Goal: Information Seeking & Learning: Compare options

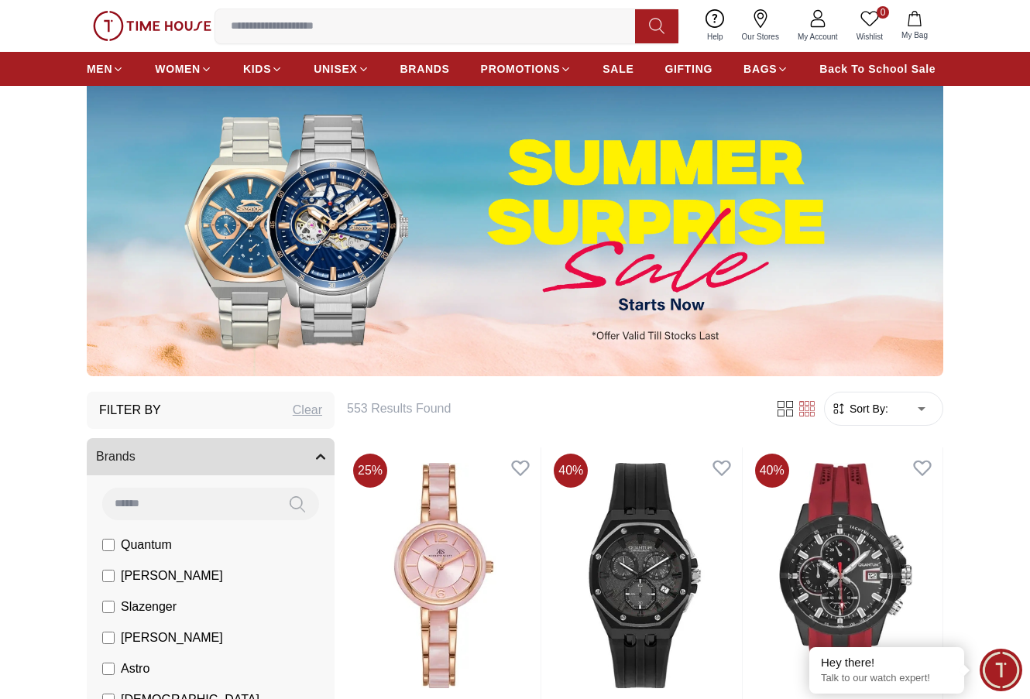
scroll to position [77, 0]
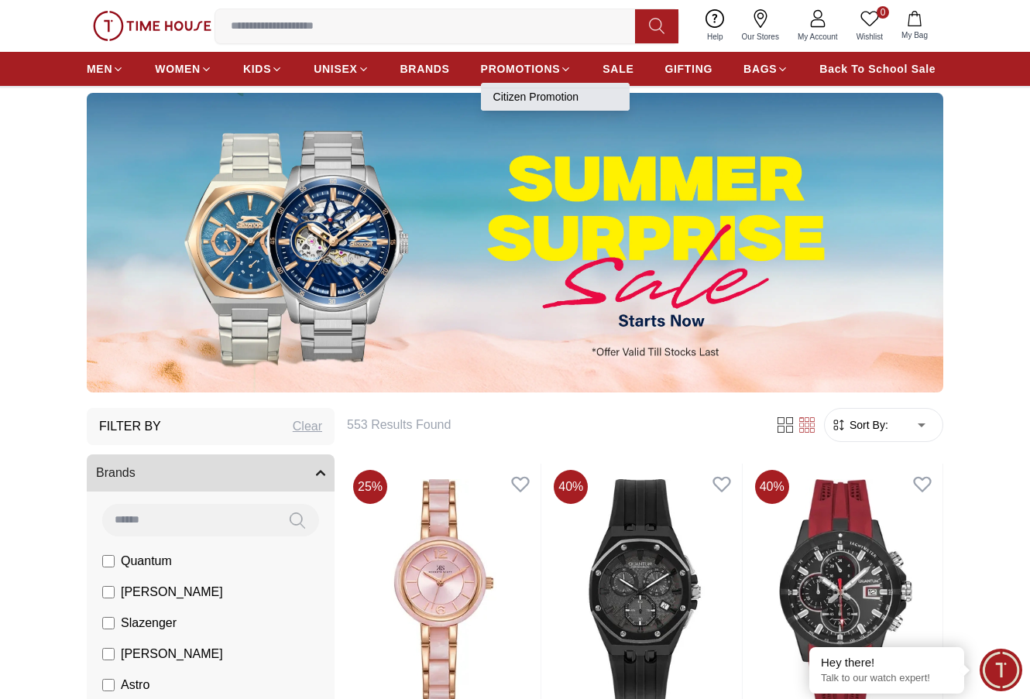
click at [531, 94] on link "Citizen Promotion" at bounding box center [555, 96] width 124 height 15
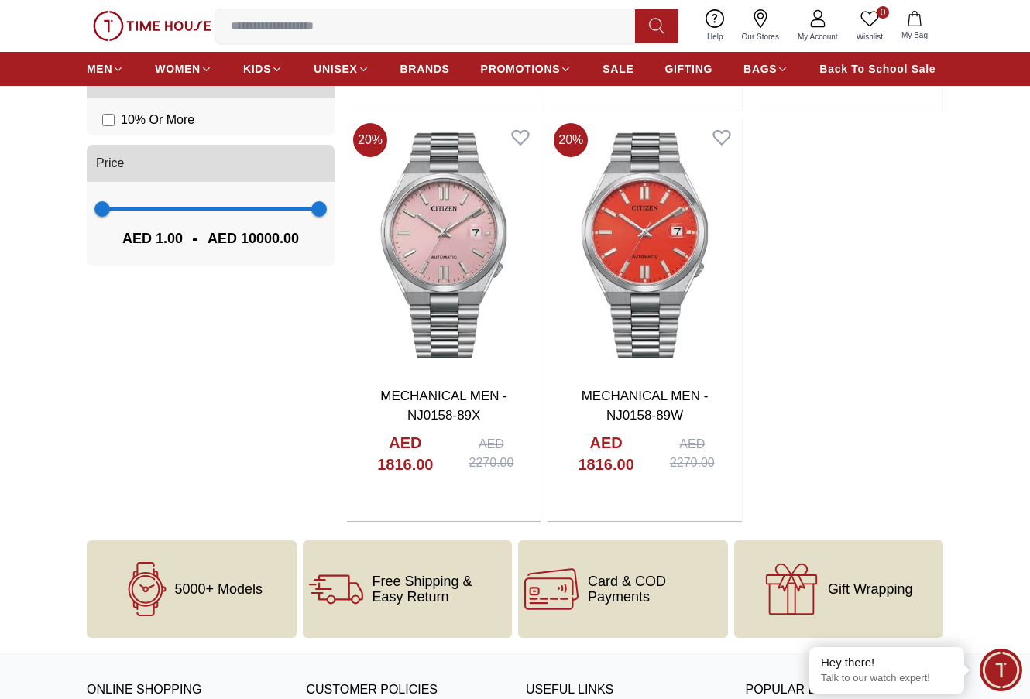
scroll to position [852, 0]
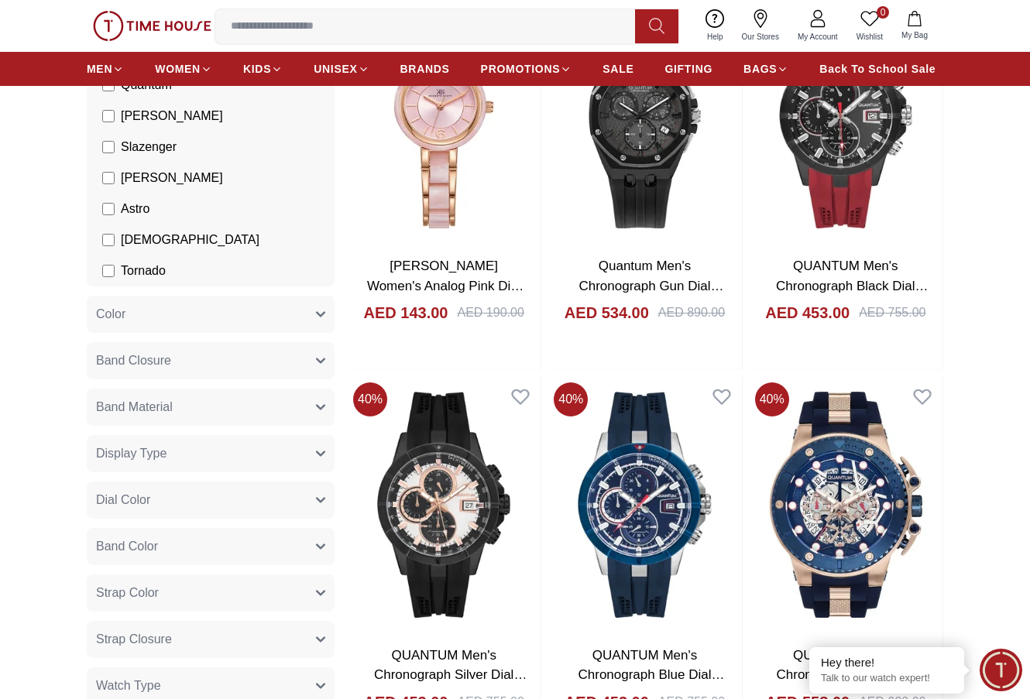
scroll to position [542, 0]
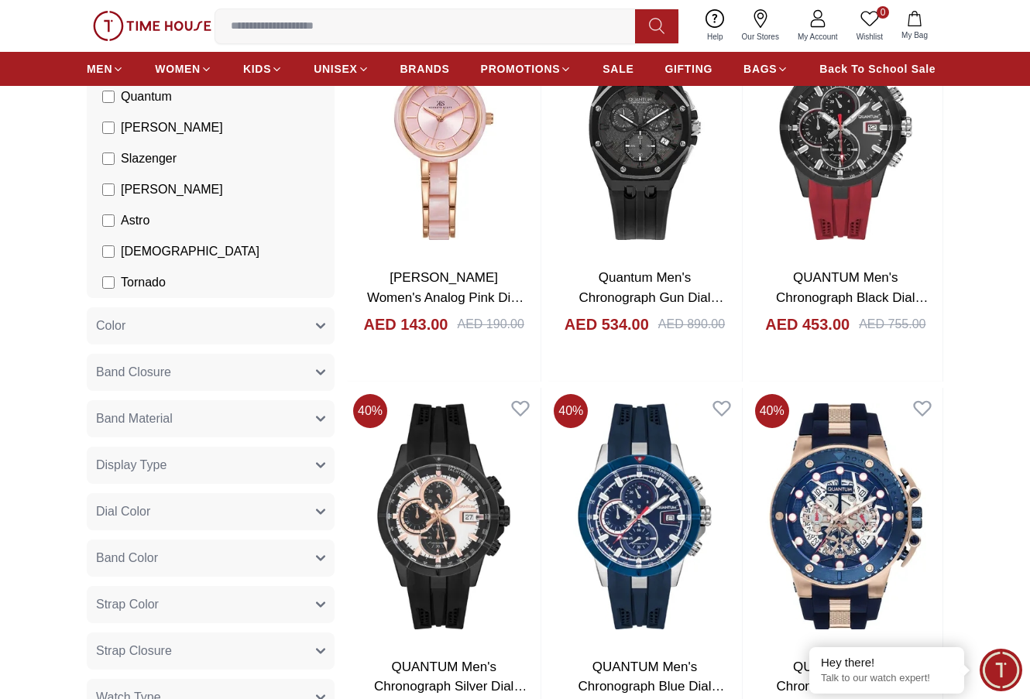
click at [321, 466] on icon "button" at bounding box center [321, 466] width 8 height 4
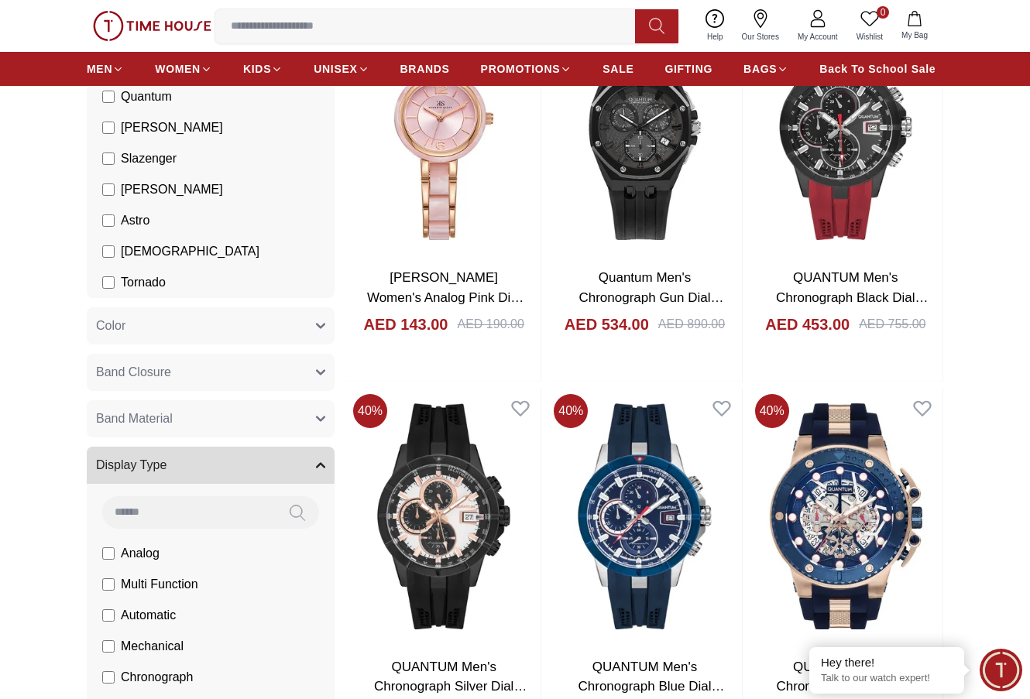
click at [321, 466] on icon "button" at bounding box center [320, 465] width 9 height 9
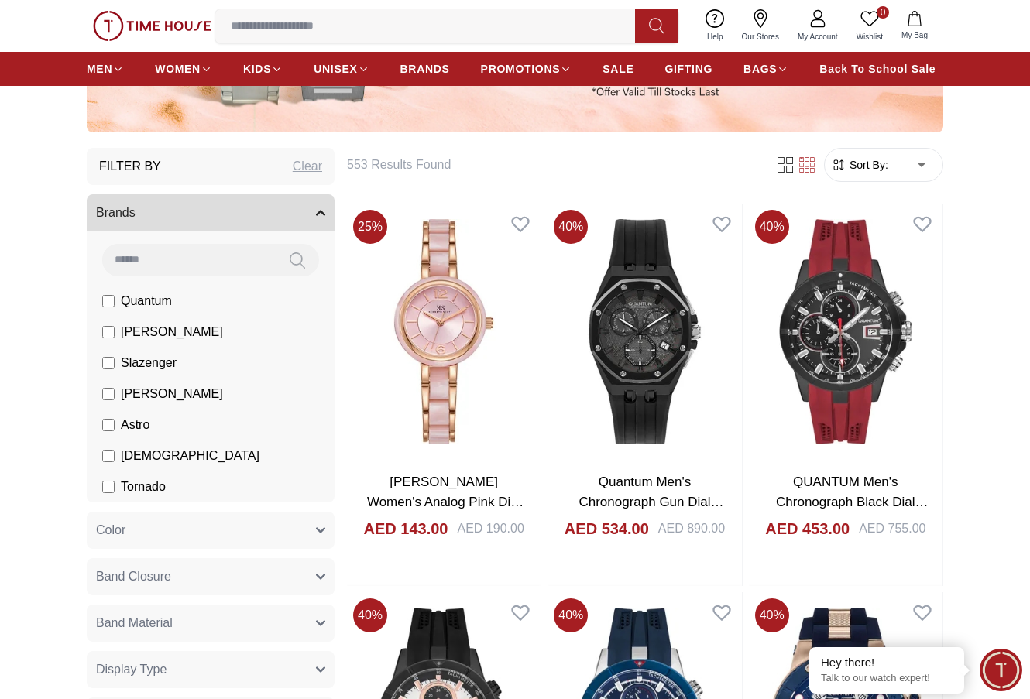
scroll to position [310, 0]
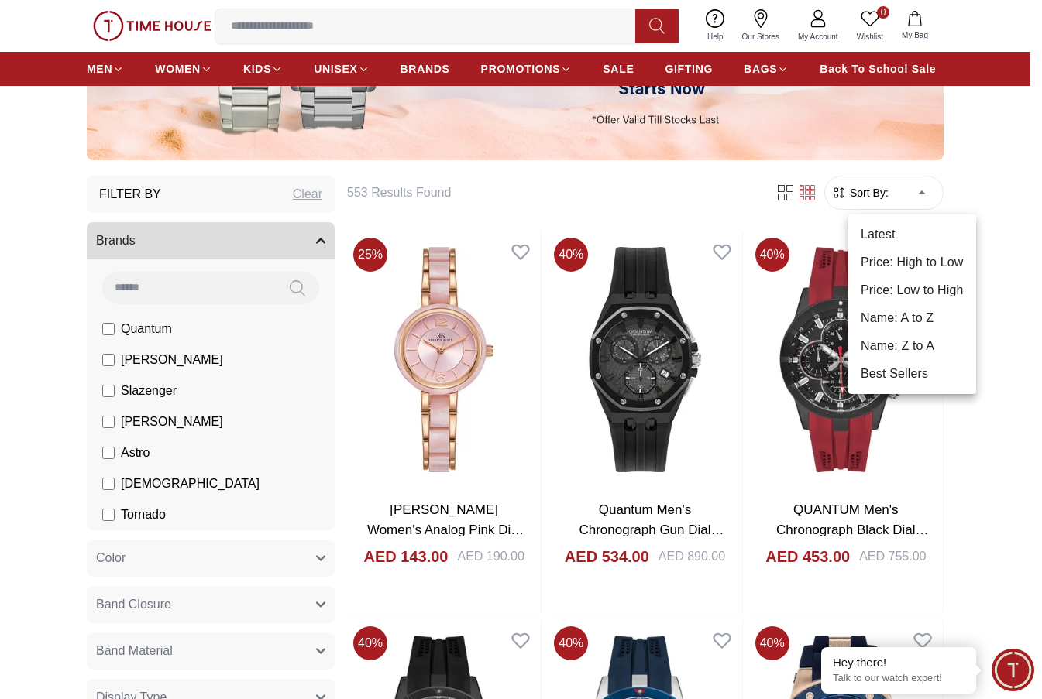
click at [916, 288] on li "Price: Low to High" at bounding box center [912, 291] width 128 height 28
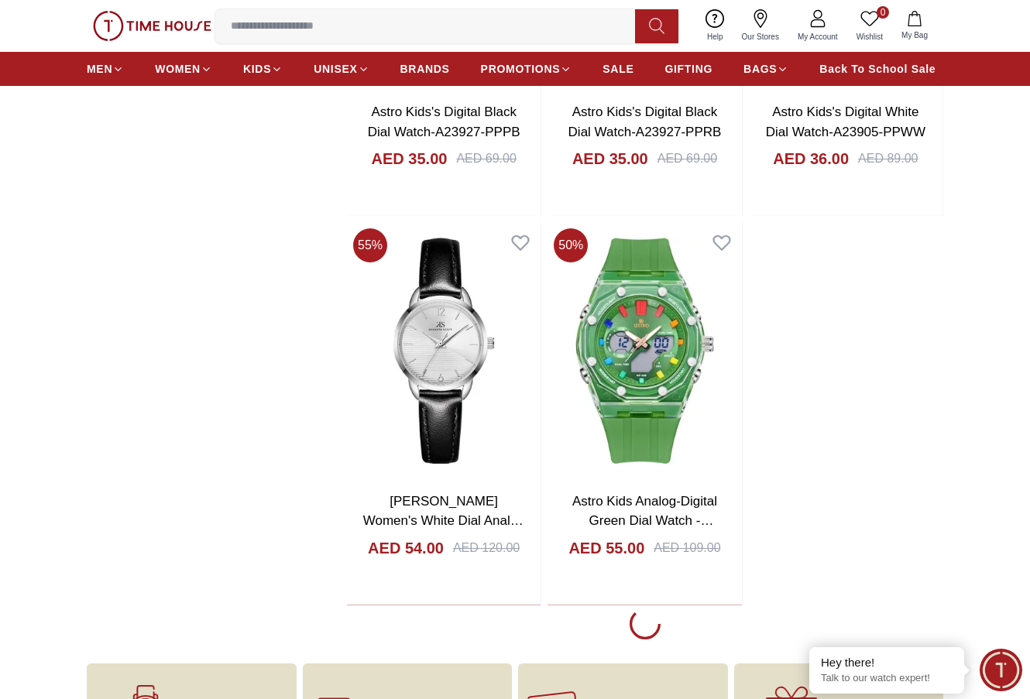
scroll to position [2943, 0]
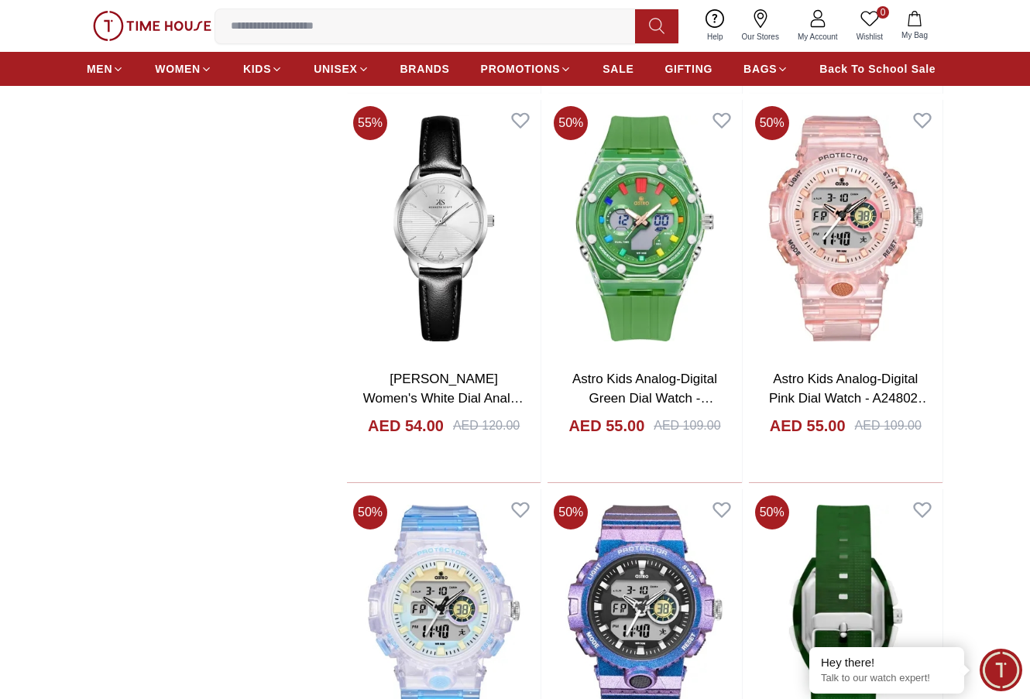
scroll to position [2711, 0]
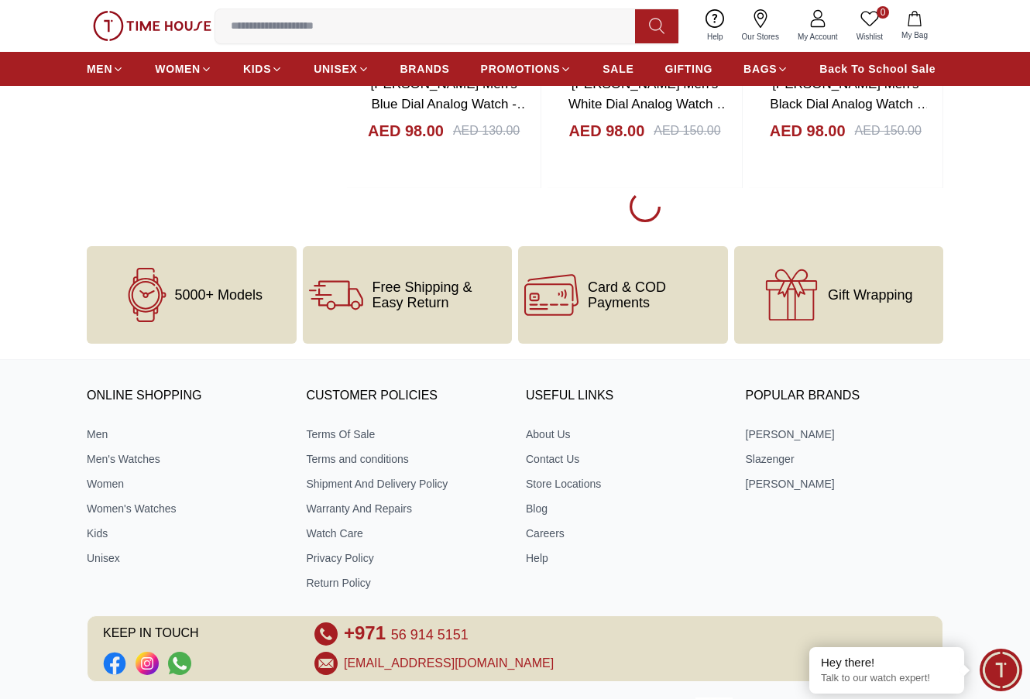
scroll to position [8132, 0]
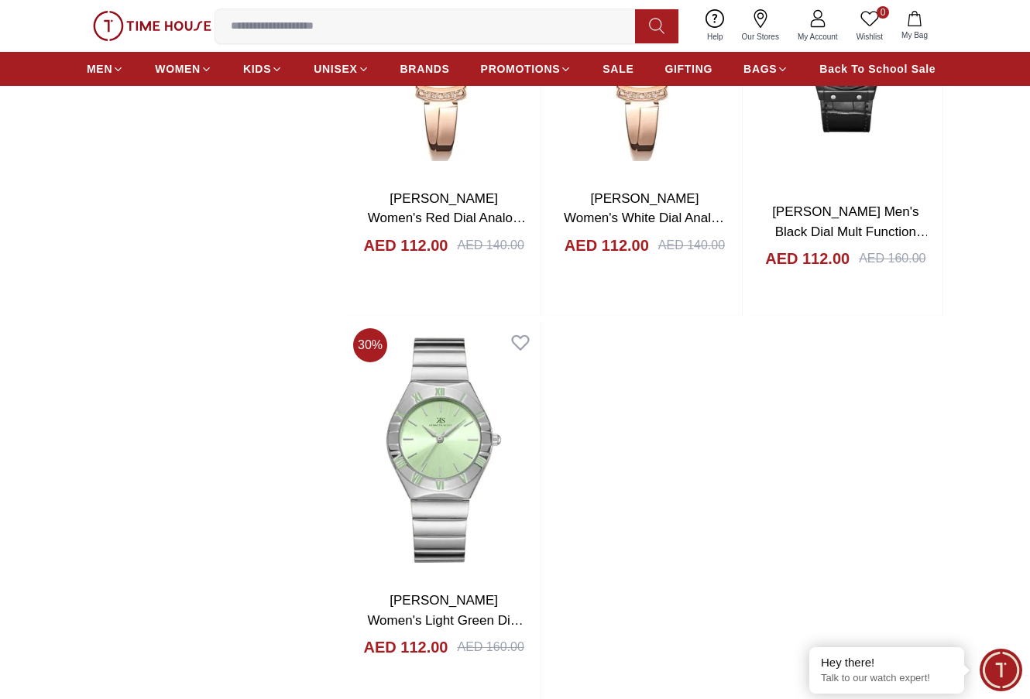
scroll to position [13089, 0]
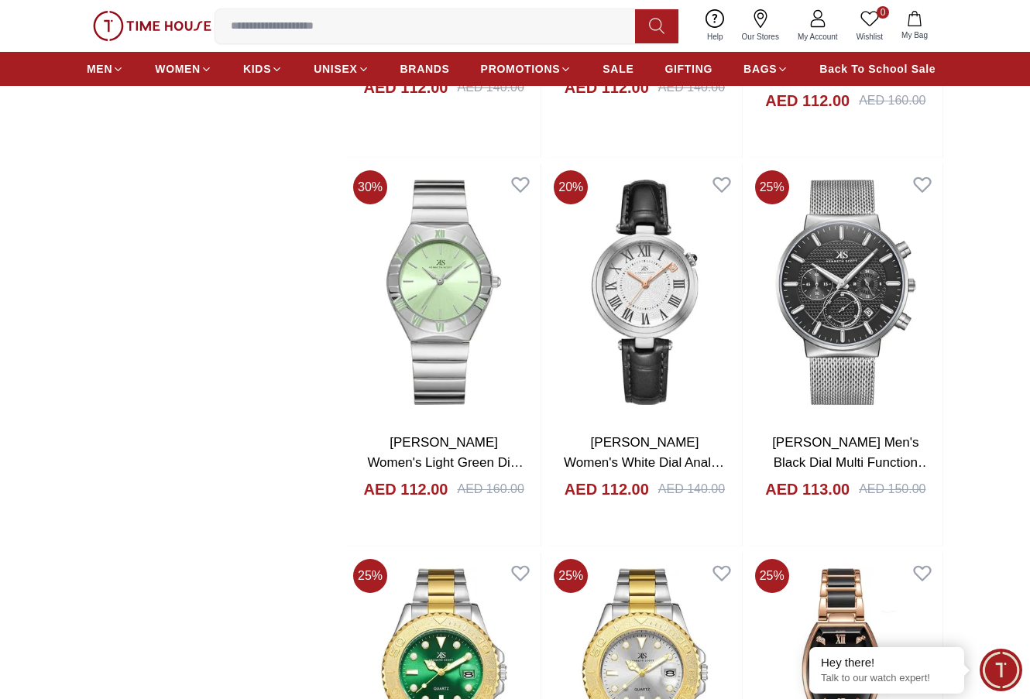
scroll to position [13322, 0]
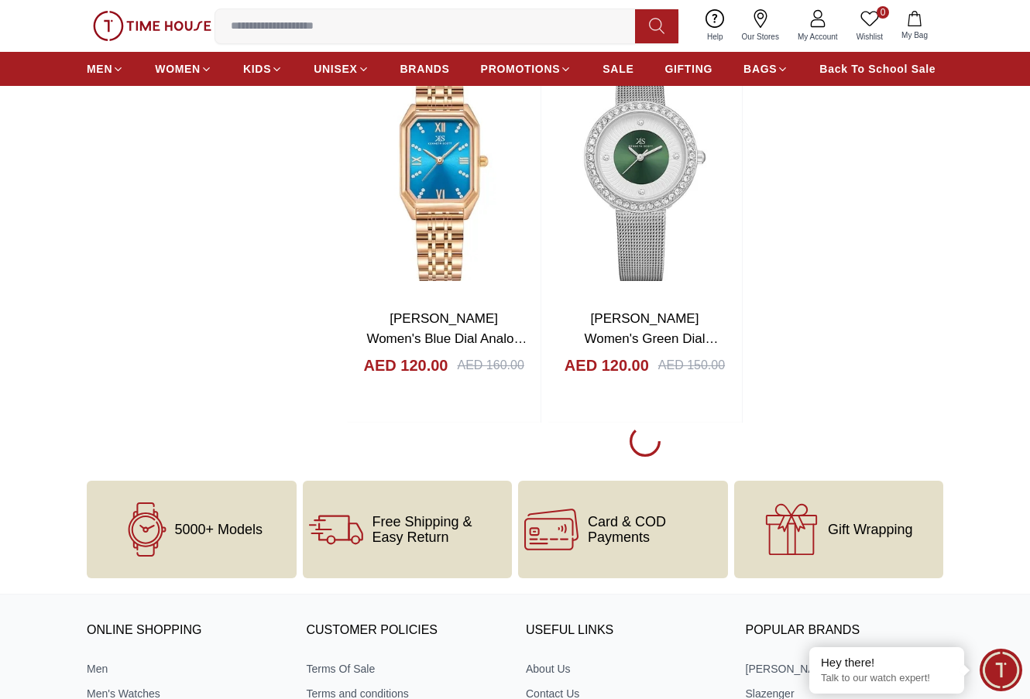
scroll to position [18434, 0]
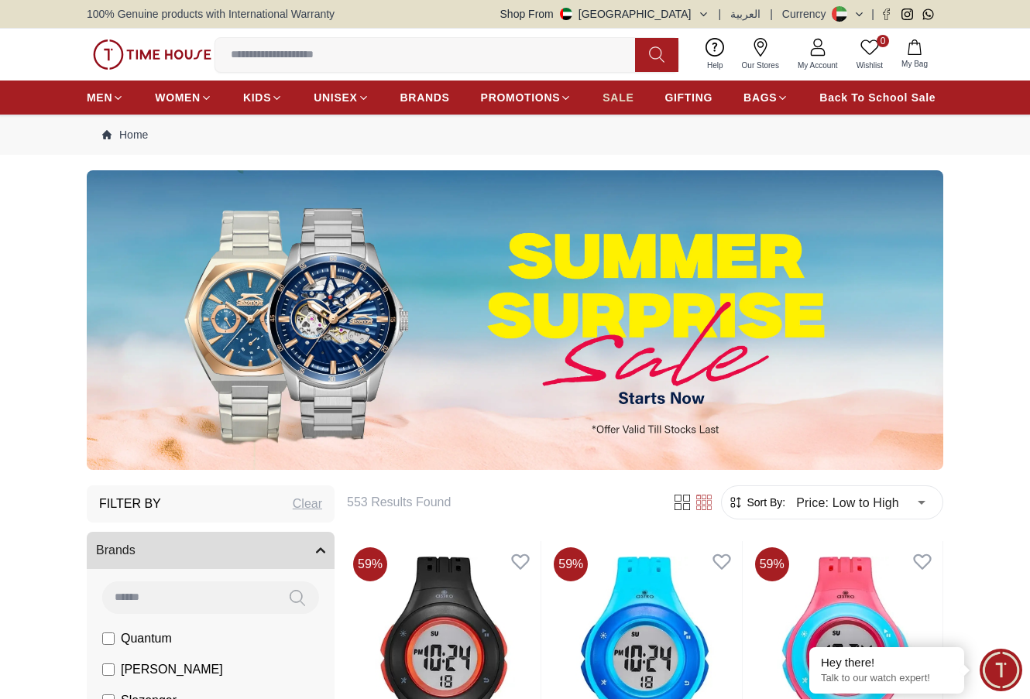
click at [623, 94] on span "SALE" at bounding box center [618, 97] width 31 height 15
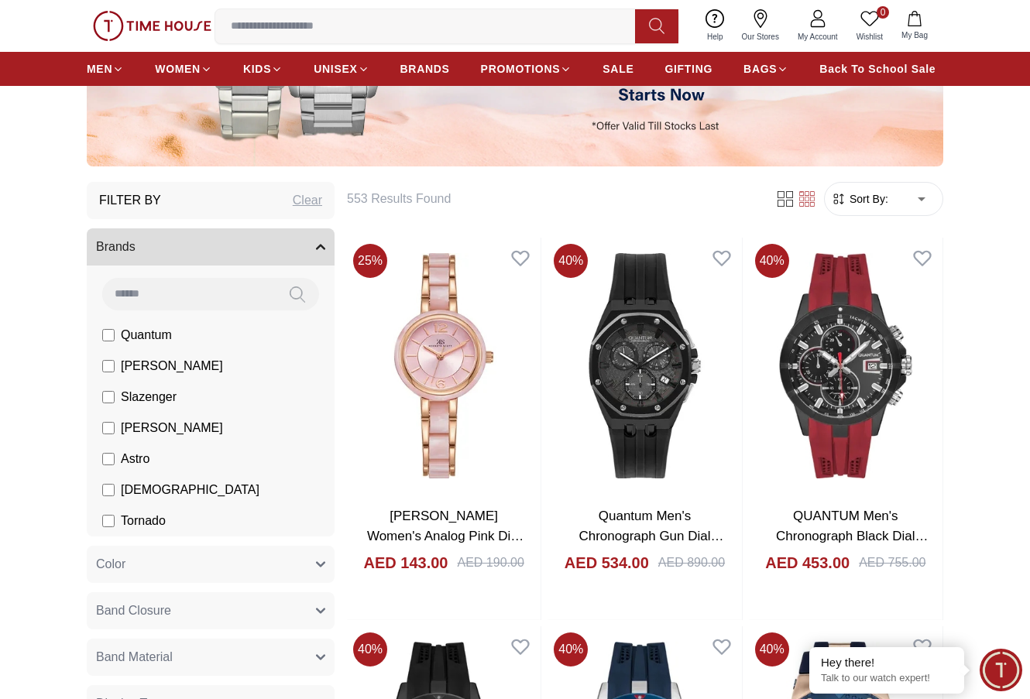
scroll to position [310, 0]
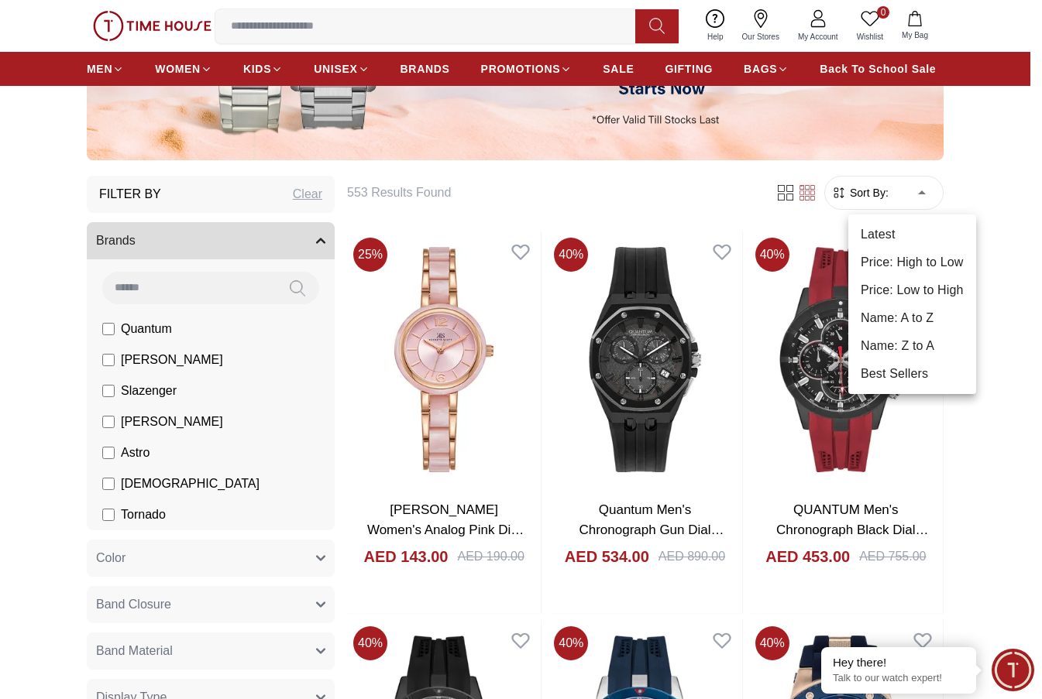
click at [908, 288] on li "Price: Low to High" at bounding box center [912, 291] width 128 height 28
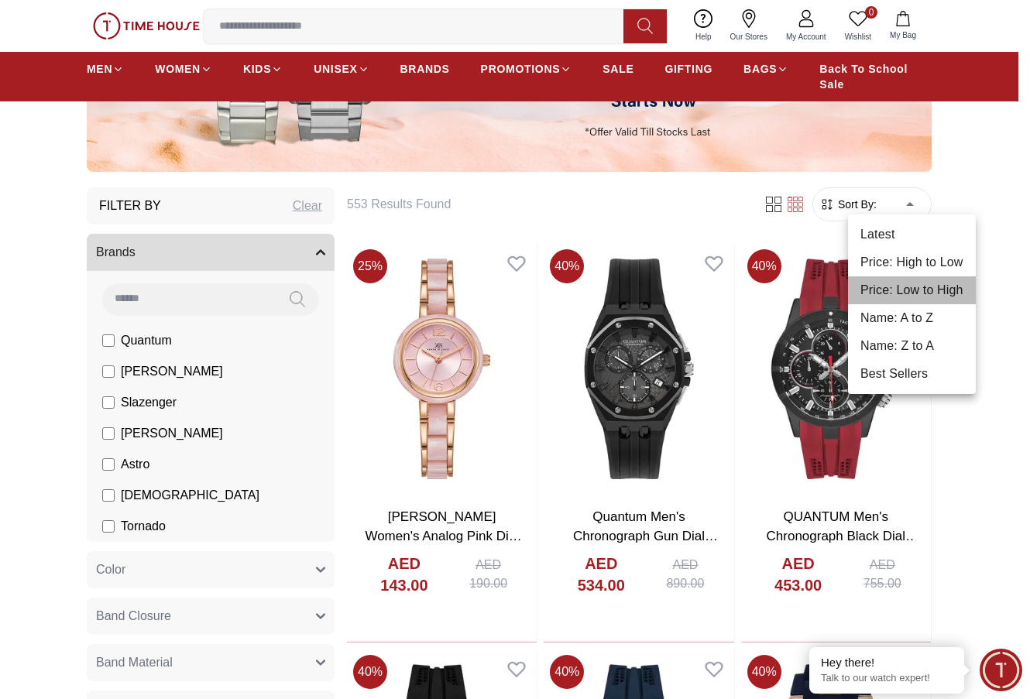
type input "*"
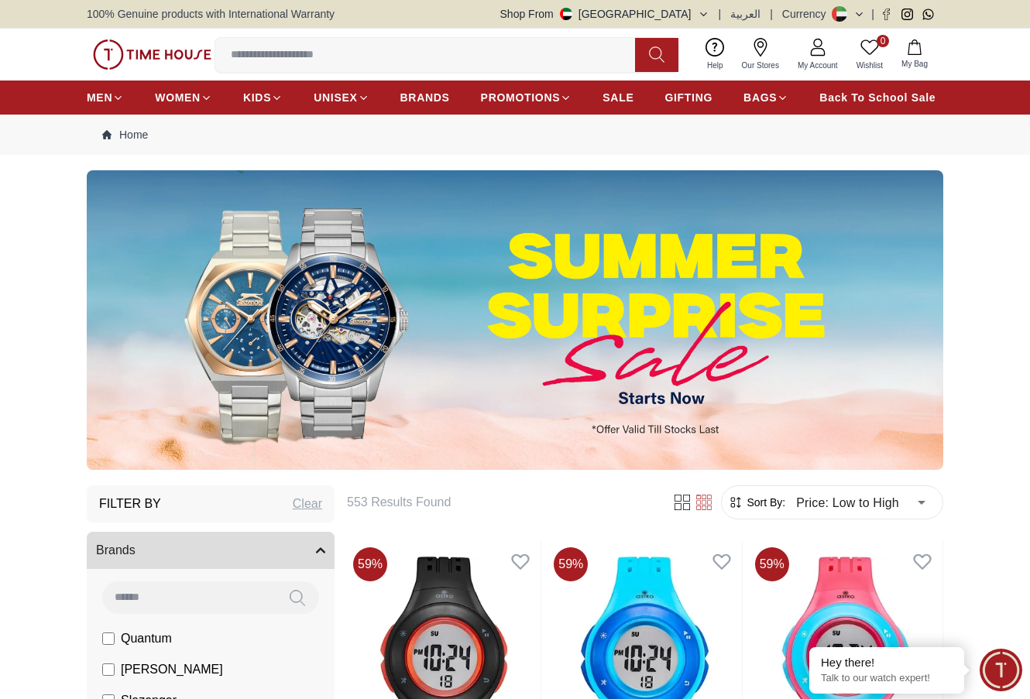
click at [183, 61] on img at bounding box center [152, 55] width 119 height 30
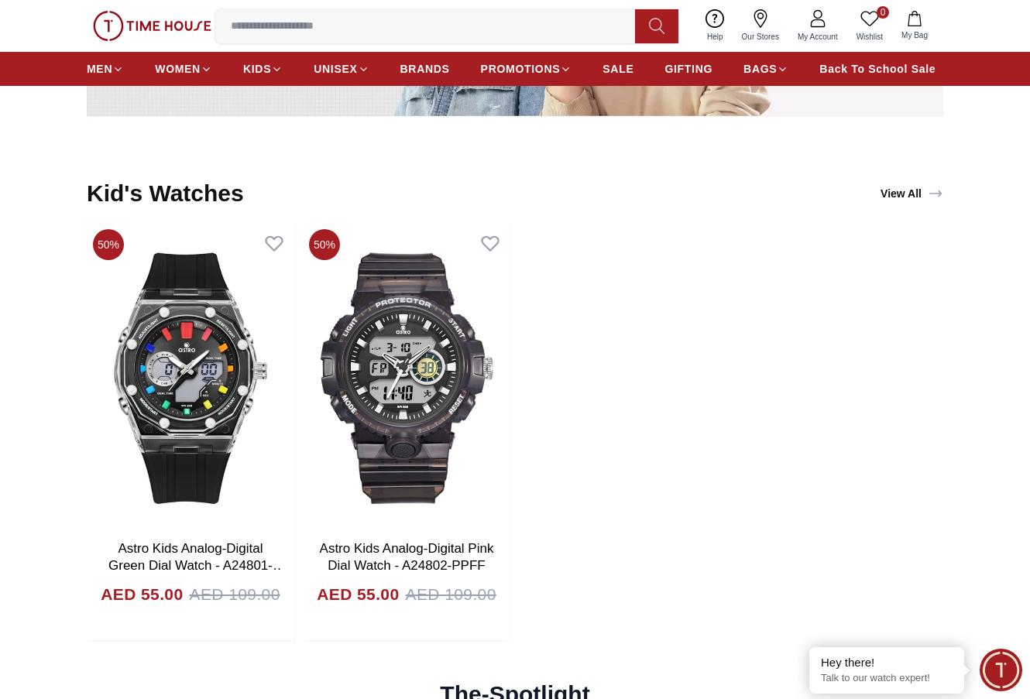
scroll to position [3253, 0]
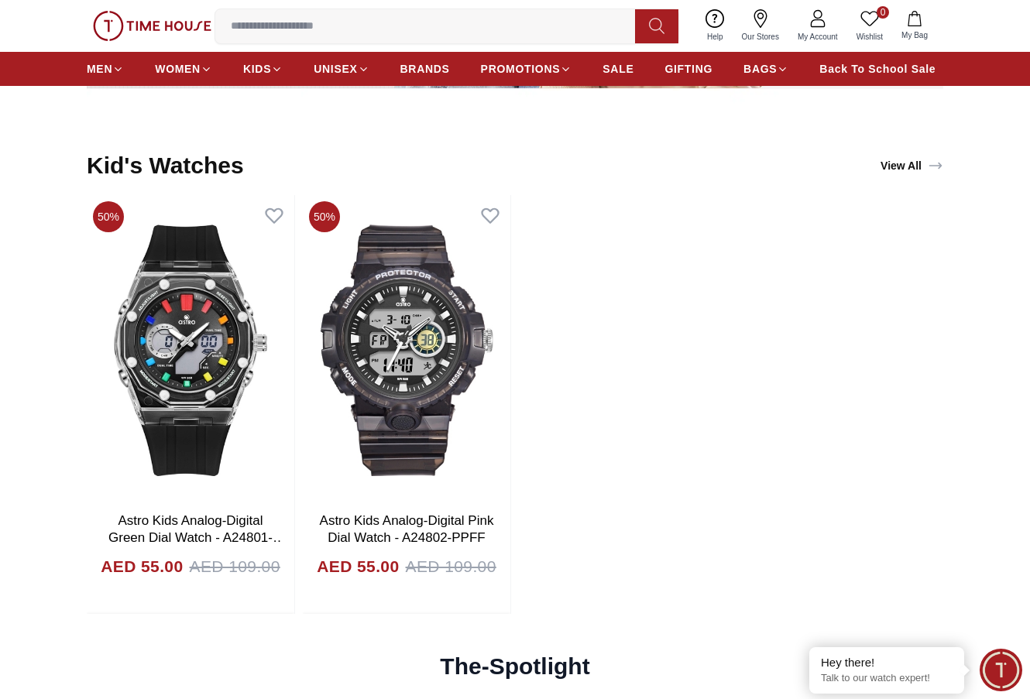
click at [701, 503] on div "50% Astro Kids Analog-Digital Green Dial Watch - A24801-PPGG AED 55.00 AED 109.…" at bounding box center [515, 404] width 857 height 419
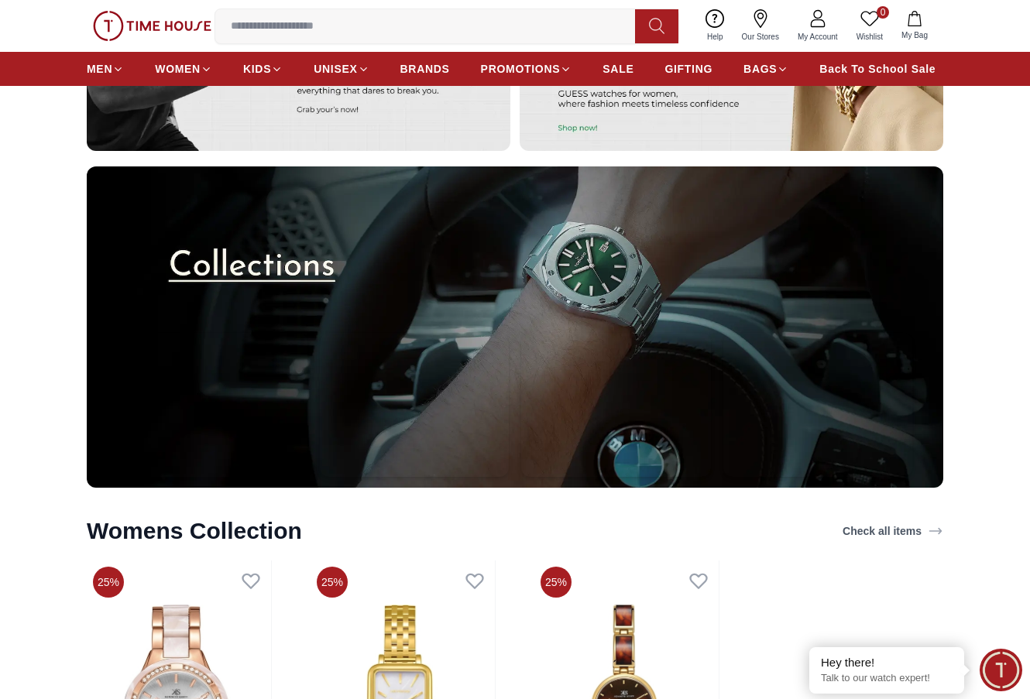
scroll to position [4099, 0]
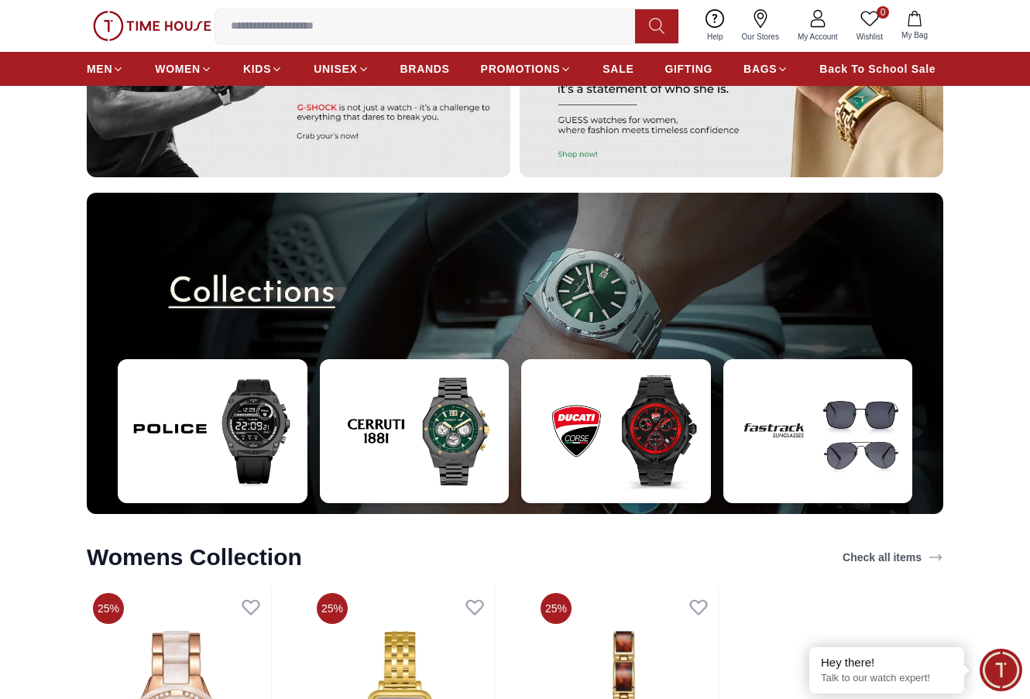
click at [229, 412] on img at bounding box center [213, 431] width 190 height 144
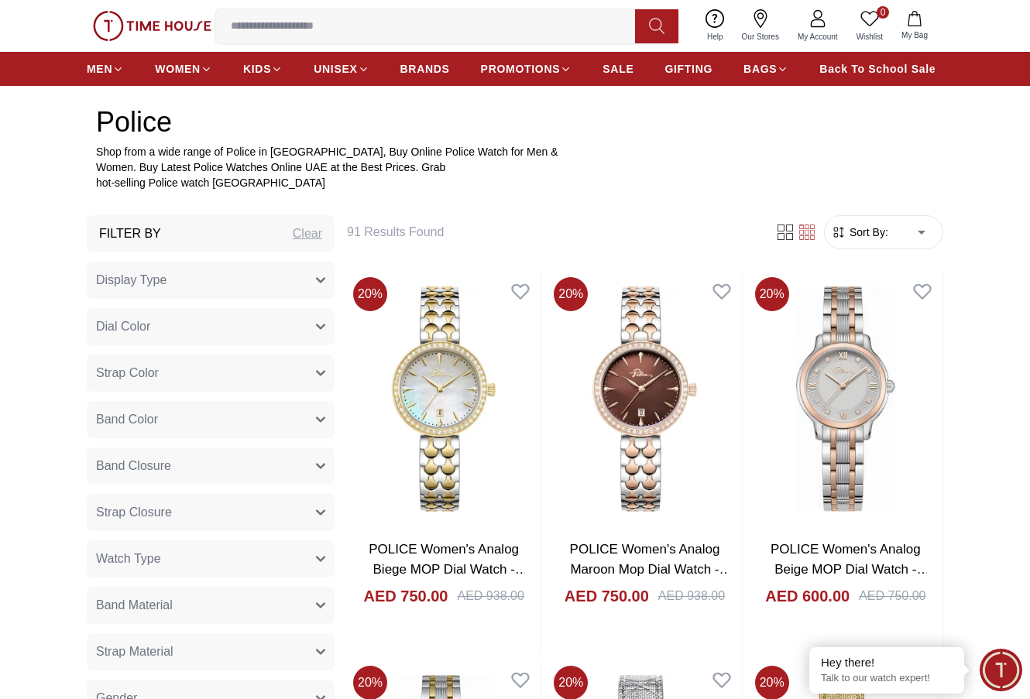
scroll to position [465, 0]
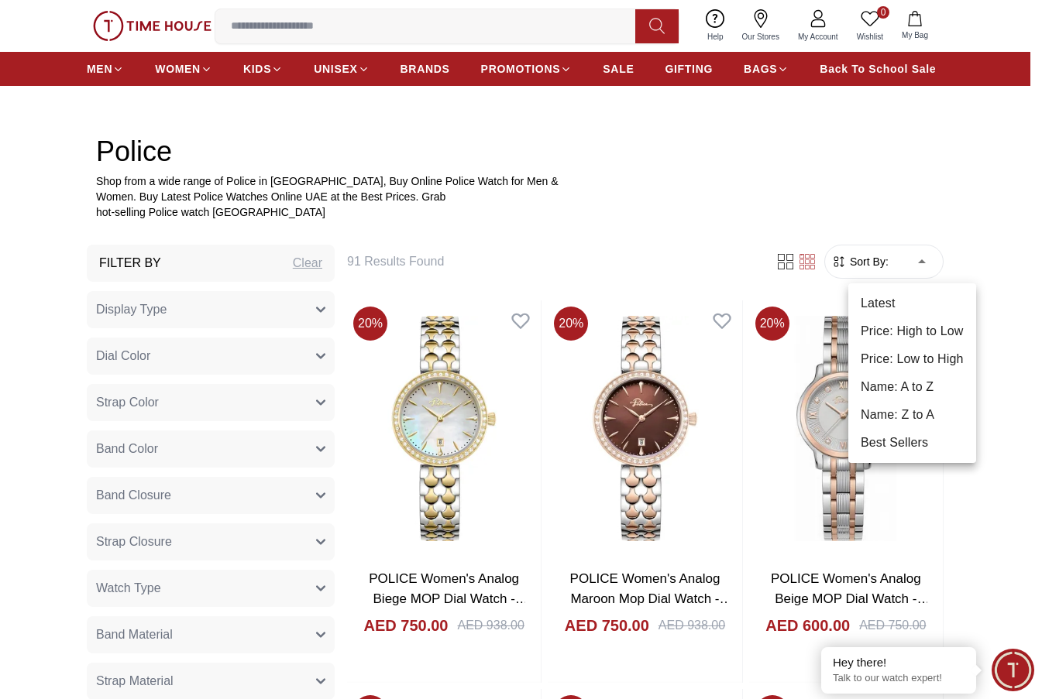
click at [912, 356] on li "Price: Low to High" at bounding box center [912, 359] width 128 height 28
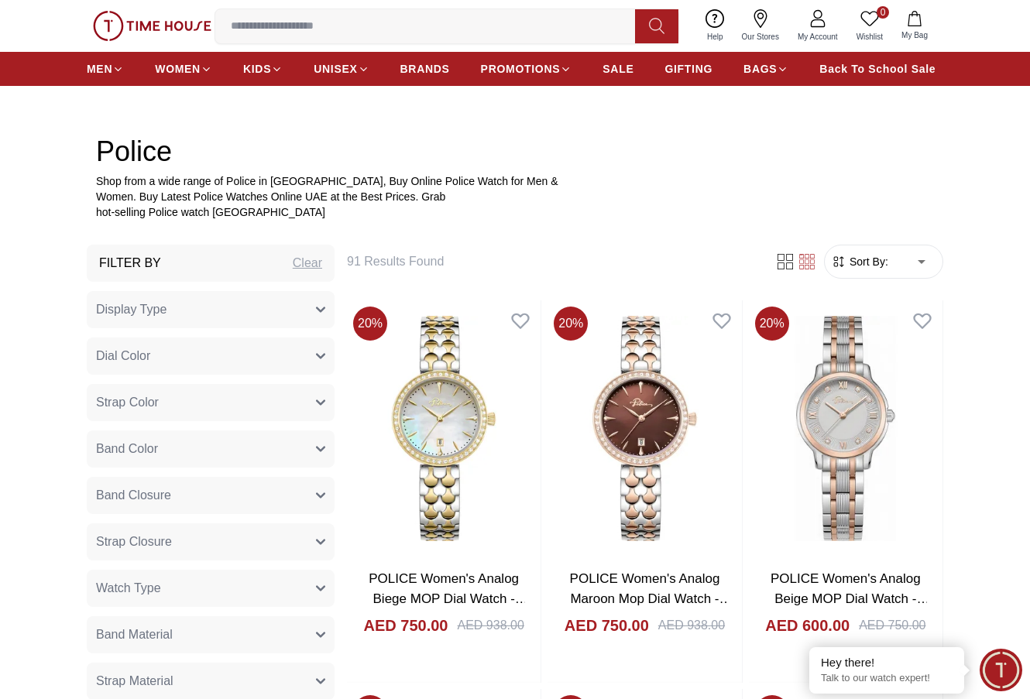
type input "*"
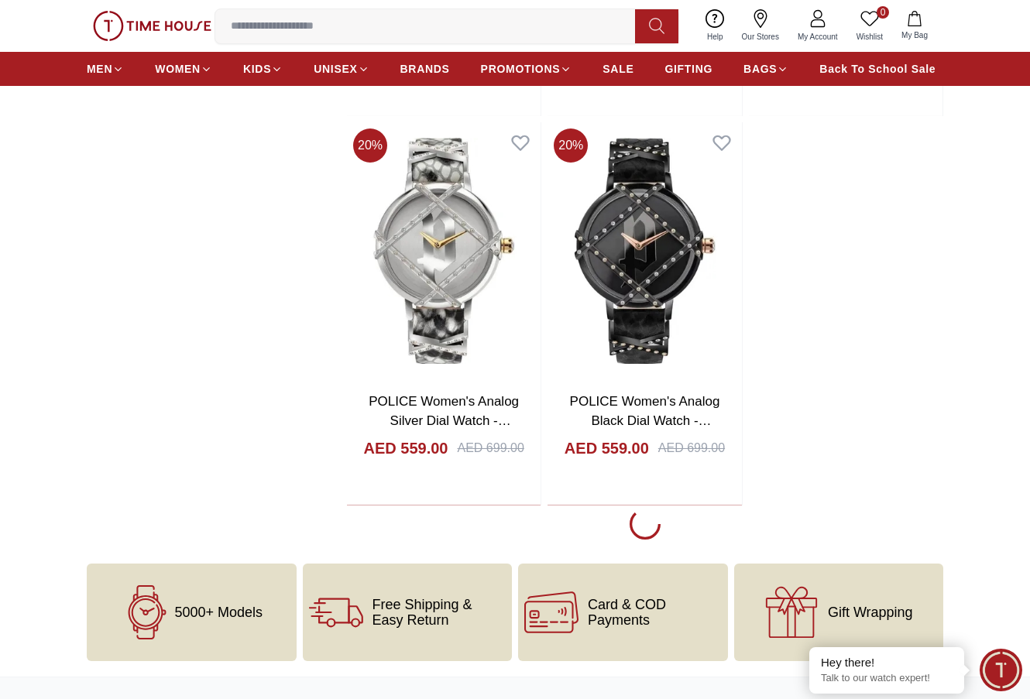
scroll to position [3021, 0]
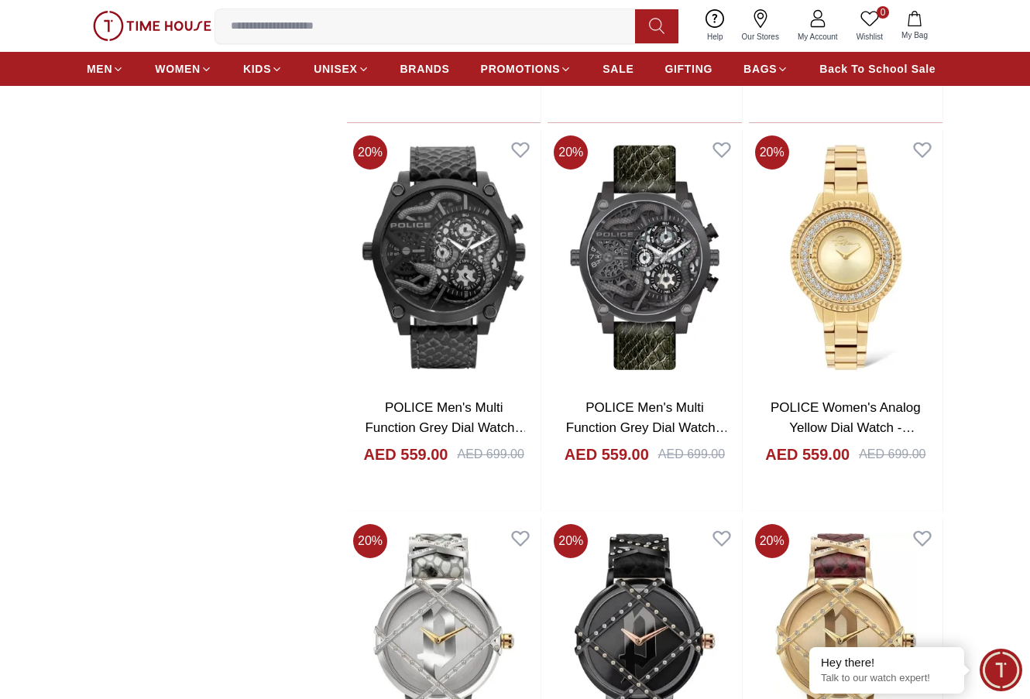
scroll to position [2478, 0]
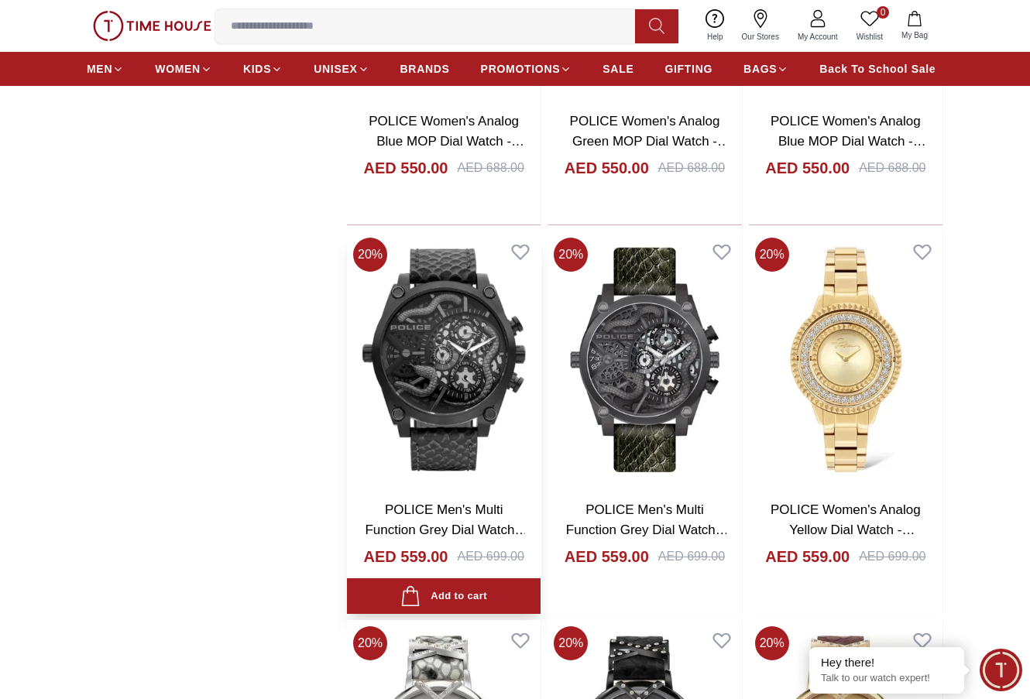
click at [490, 348] on img at bounding box center [444, 360] width 194 height 256
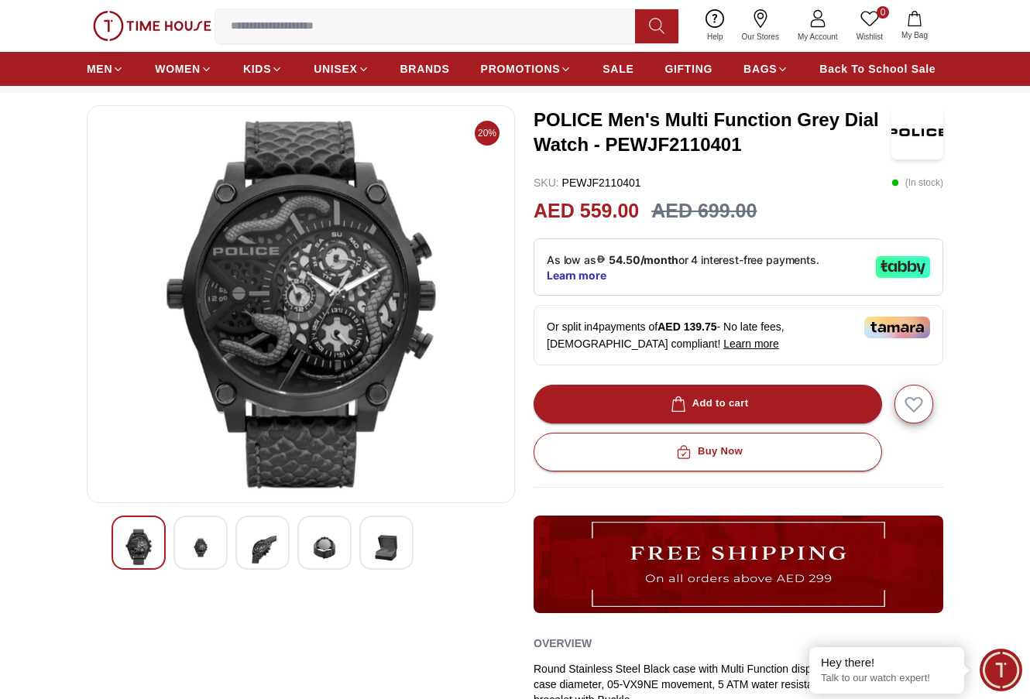
scroll to position [155, 0]
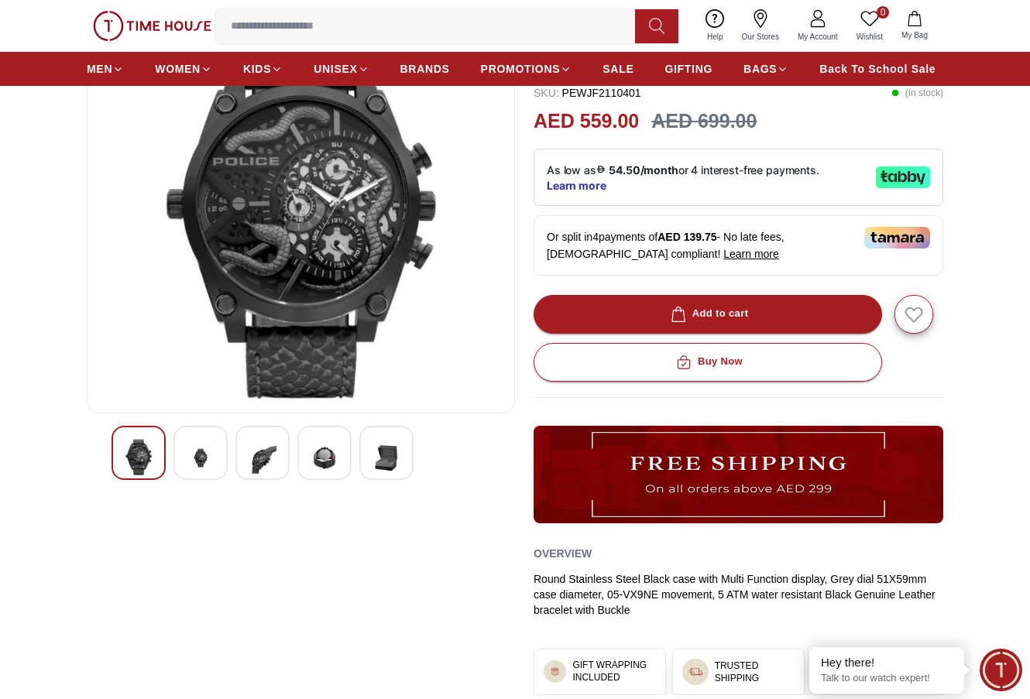
click at [198, 455] on img at bounding box center [201, 458] width 28 height 38
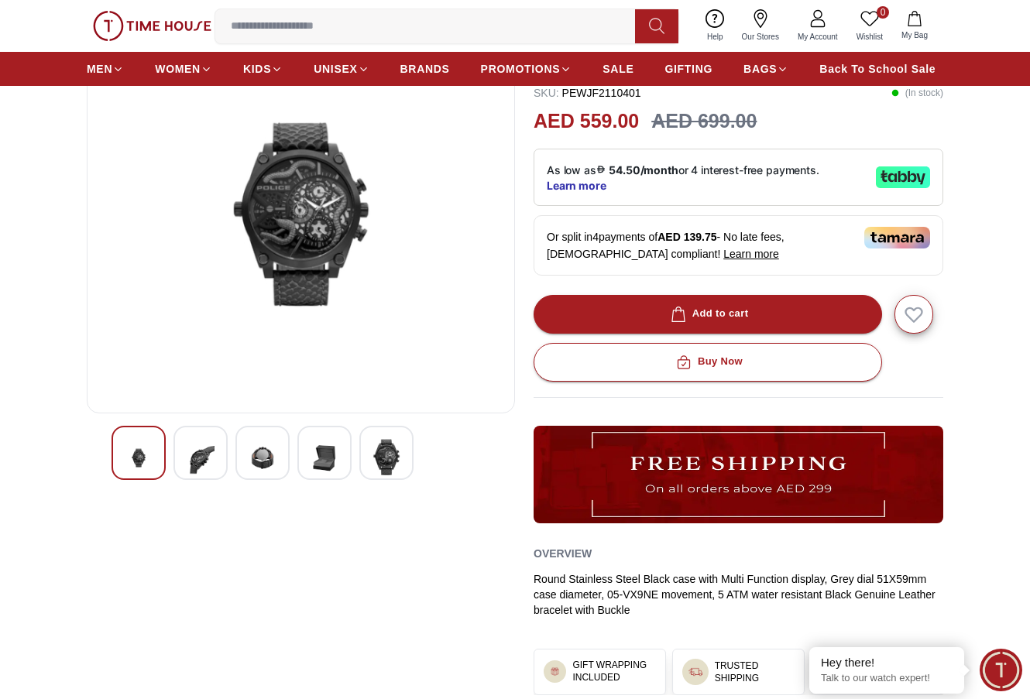
click at [207, 462] on img at bounding box center [201, 458] width 28 height 38
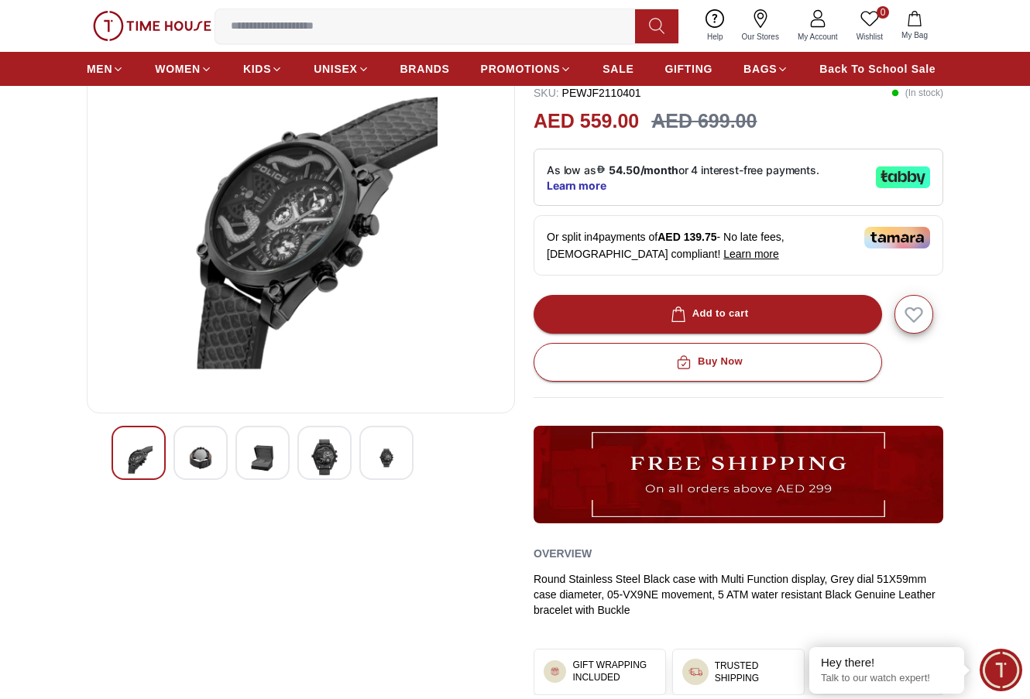
click at [207, 462] on img at bounding box center [201, 458] width 28 height 38
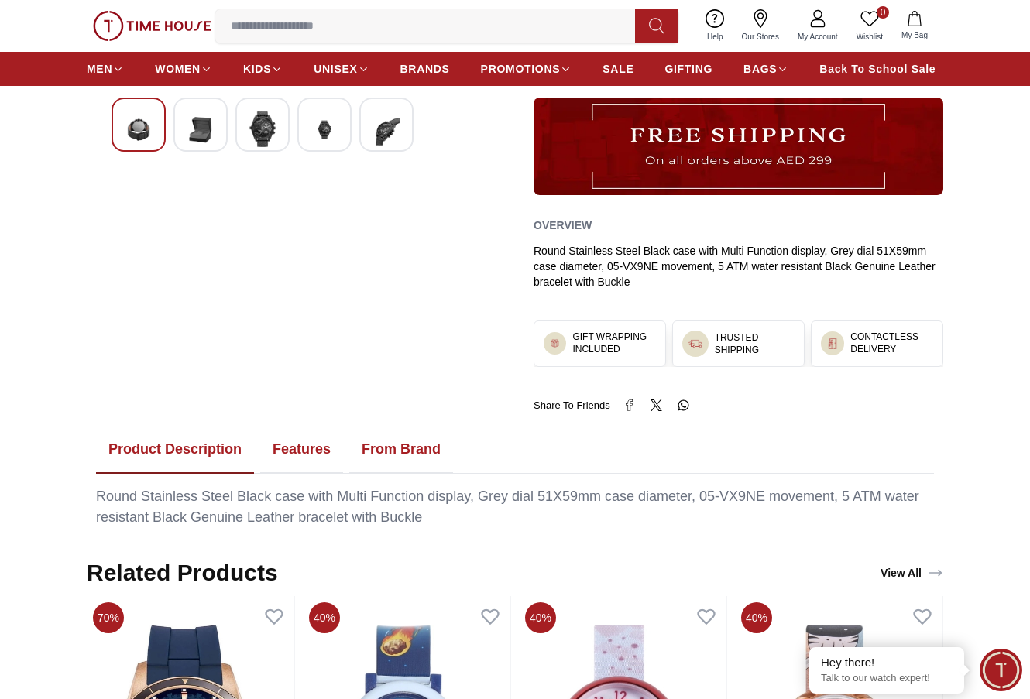
scroll to position [542, 0]
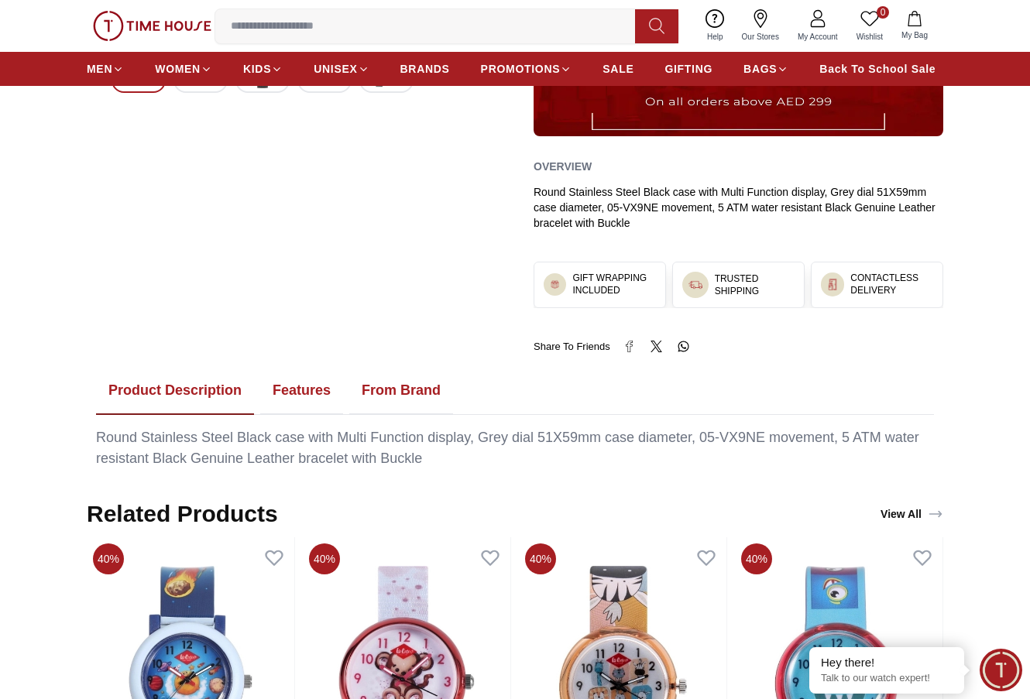
click at [293, 390] on button "Features" at bounding box center [301, 391] width 83 height 48
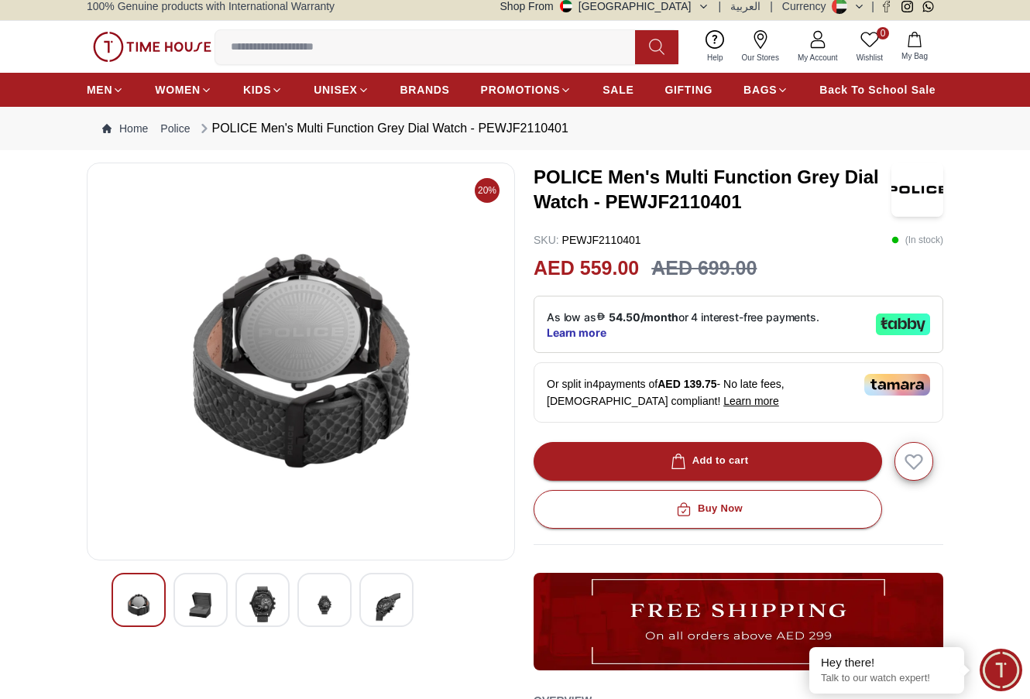
scroll to position [0, 0]
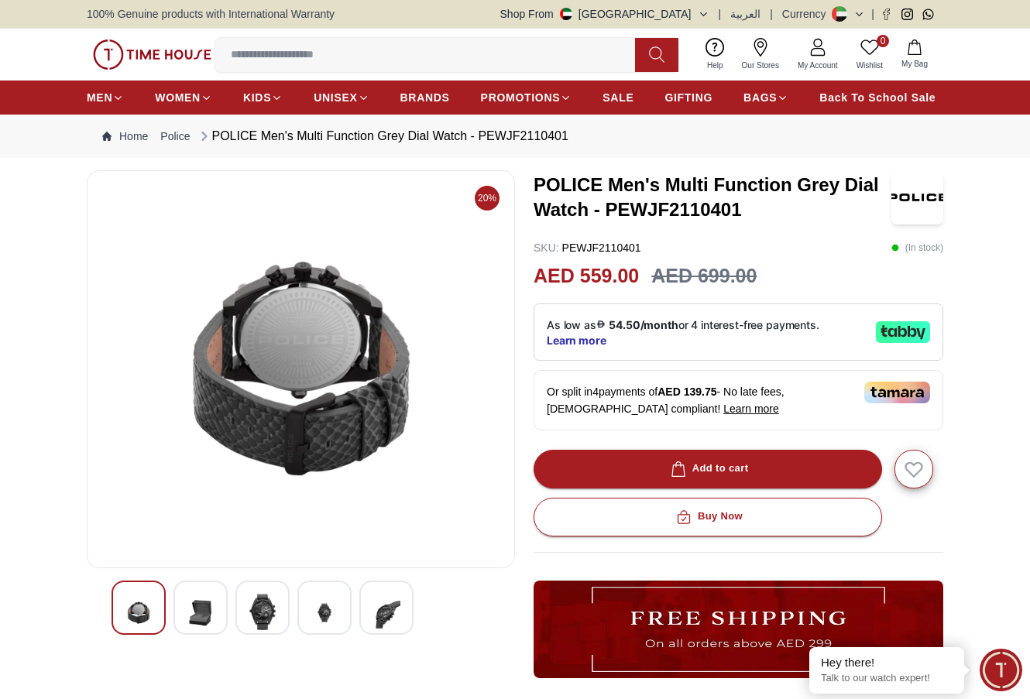
click at [199, 615] on img at bounding box center [201, 613] width 28 height 38
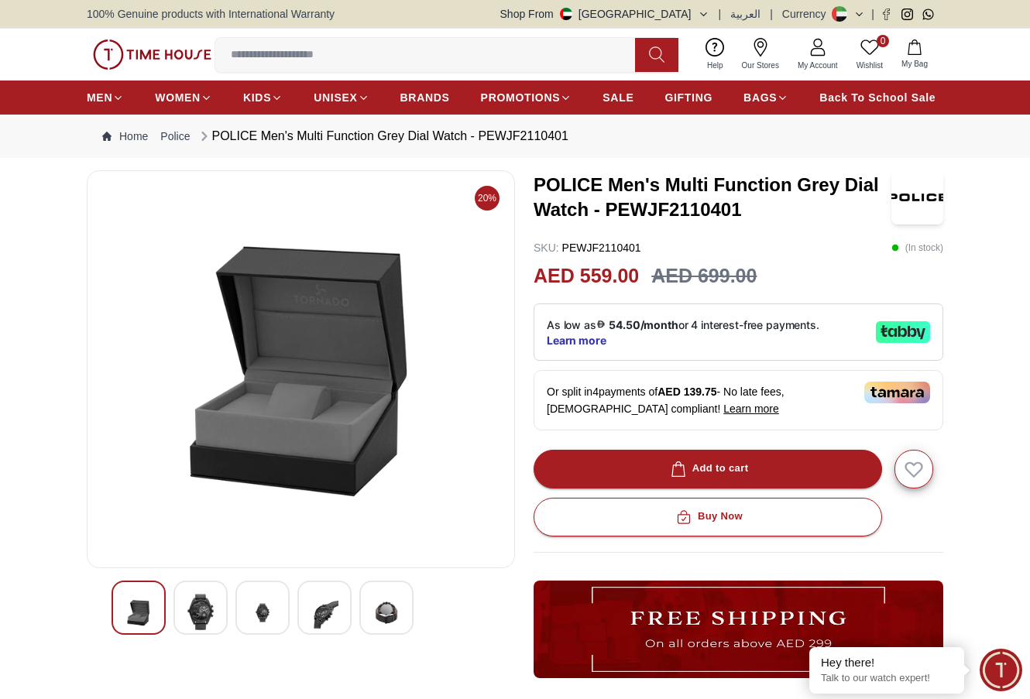
click at [199, 615] on img at bounding box center [201, 612] width 28 height 36
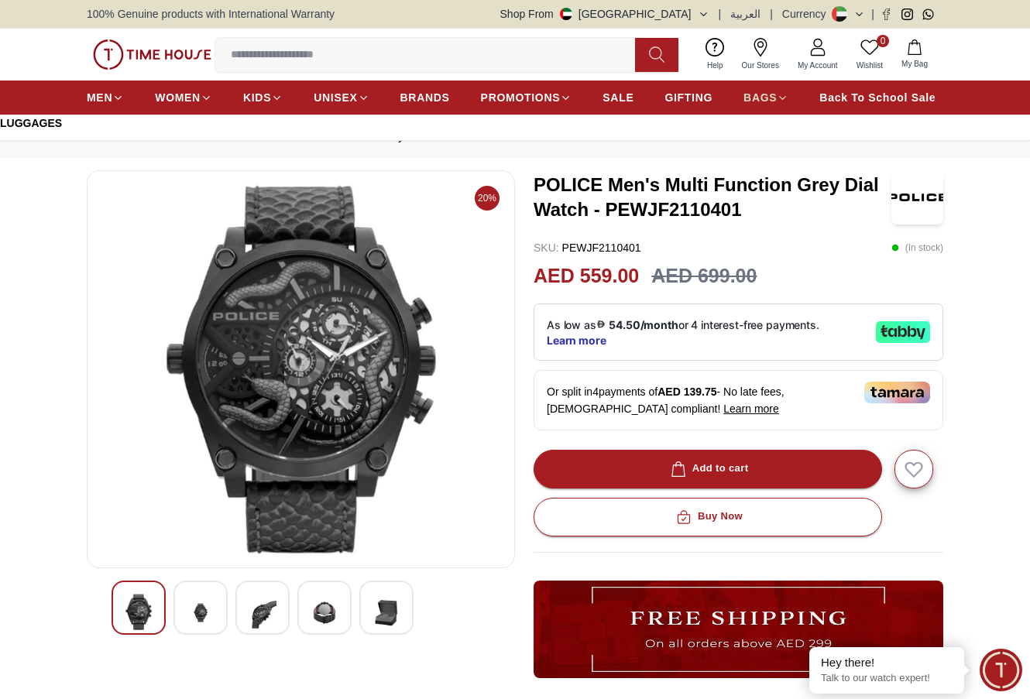
click at [771, 97] on span "BAGS" at bounding box center [760, 97] width 33 height 15
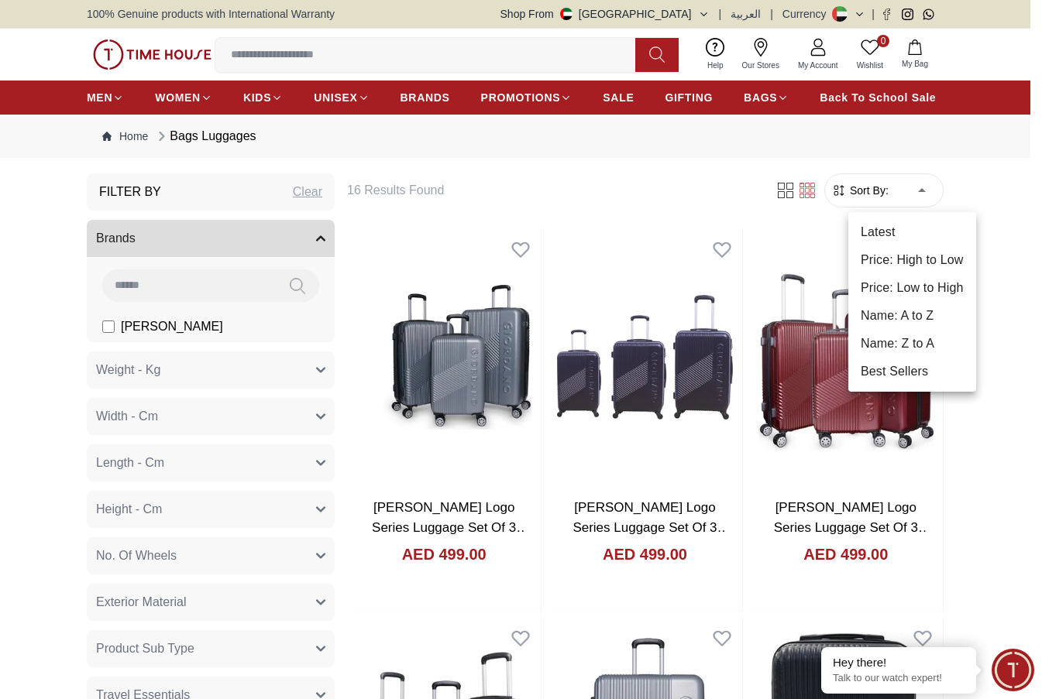
click at [915, 283] on li "Price: Low to High" at bounding box center [912, 288] width 128 height 28
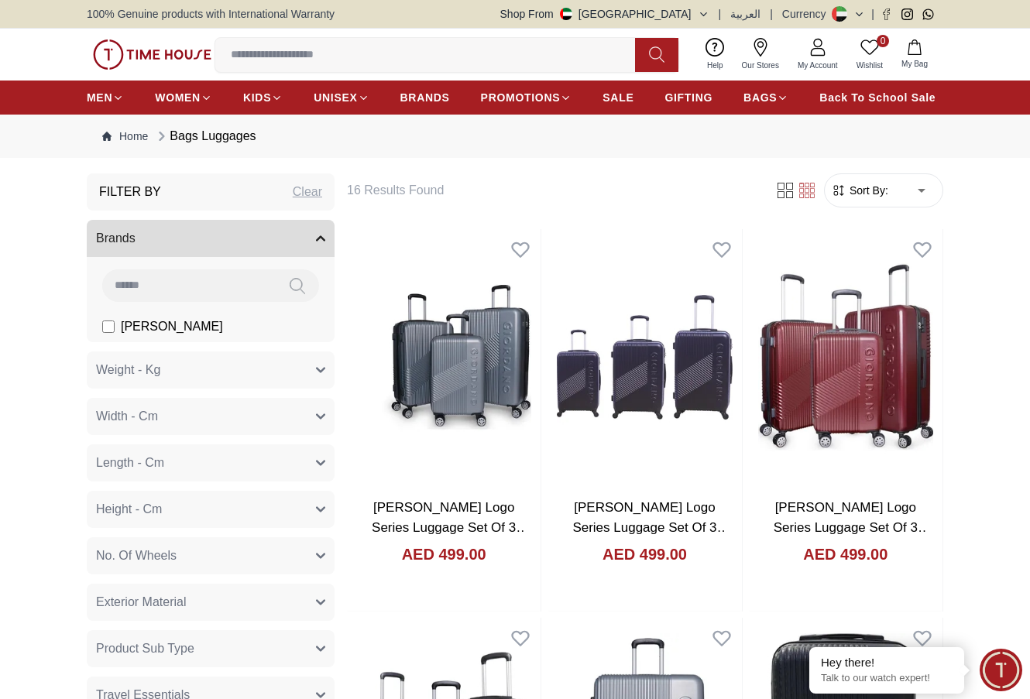
type input "*"
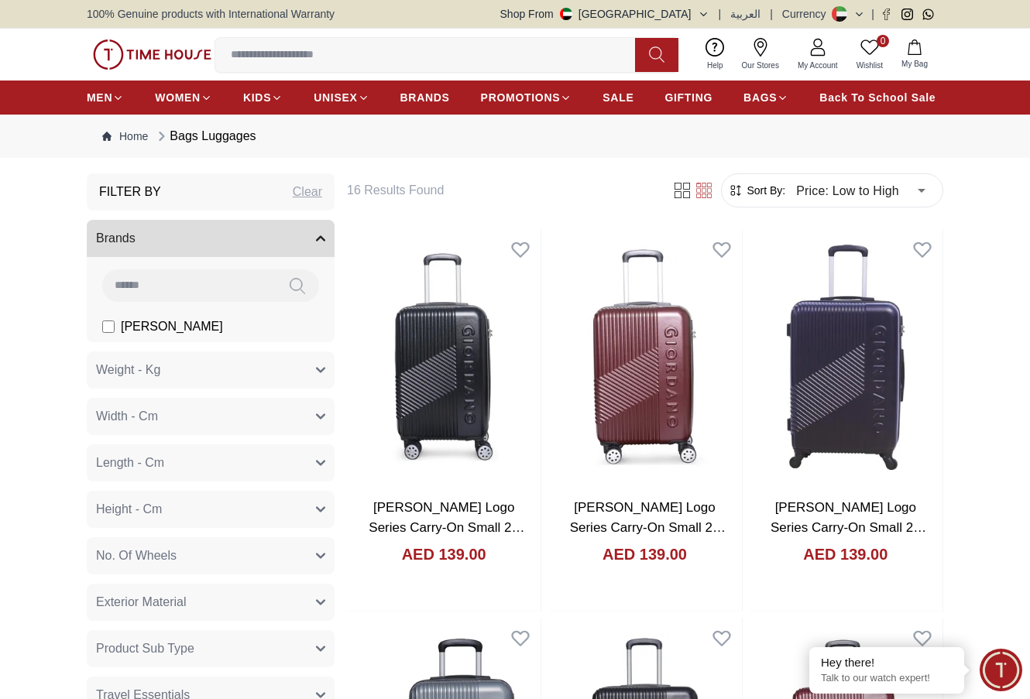
click at [138, 47] on img at bounding box center [152, 55] width 119 height 30
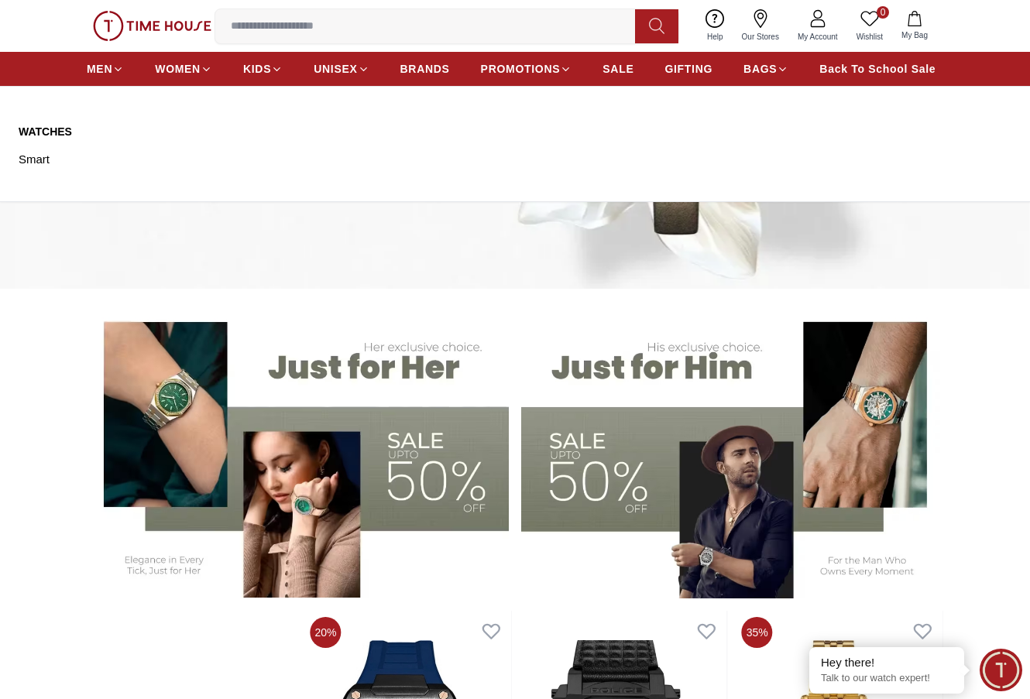
scroll to position [232, 0]
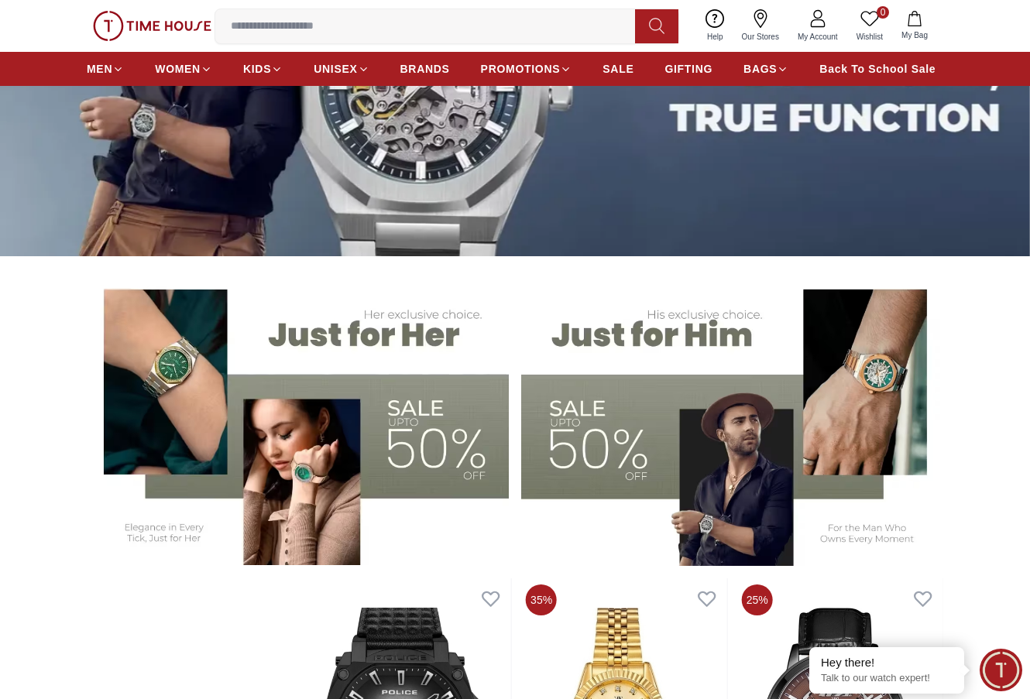
click at [596, 459] on img at bounding box center [732, 419] width 422 height 294
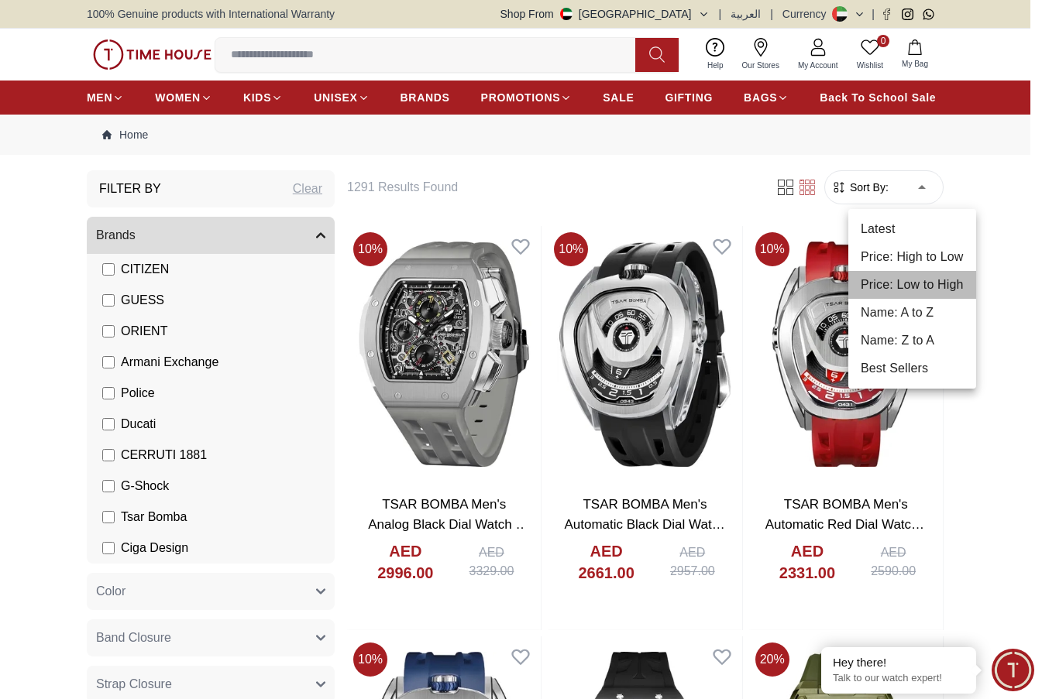
click at [893, 285] on li "Price: Low to High" at bounding box center [912, 285] width 128 height 28
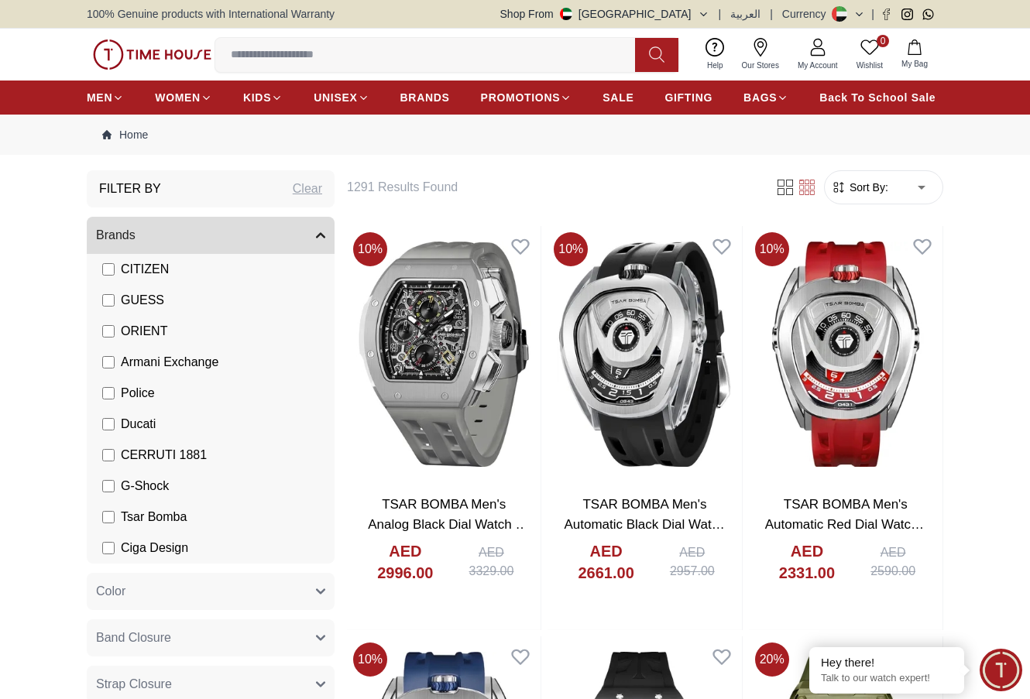
type input "*"
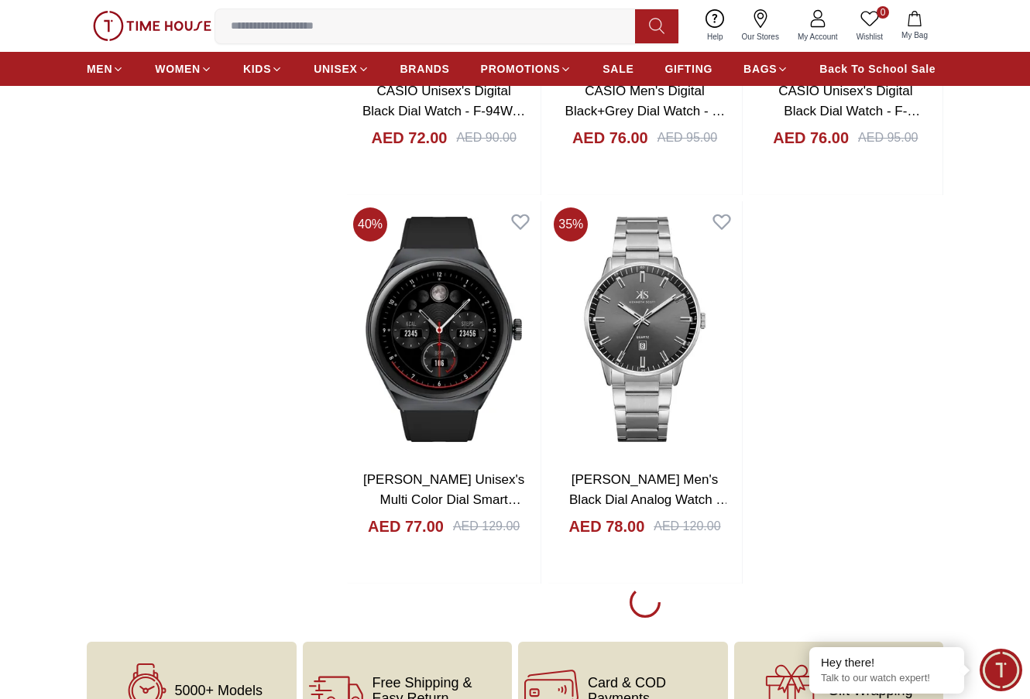
scroll to position [2401, 0]
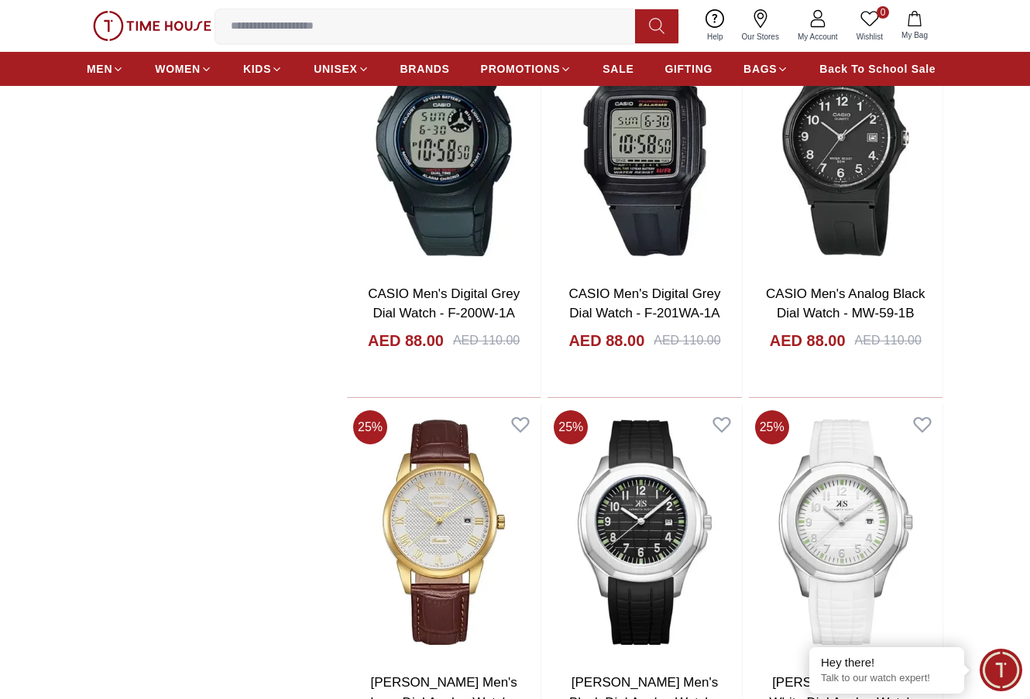
scroll to position [3330, 0]
